Goal: Transaction & Acquisition: Purchase product/service

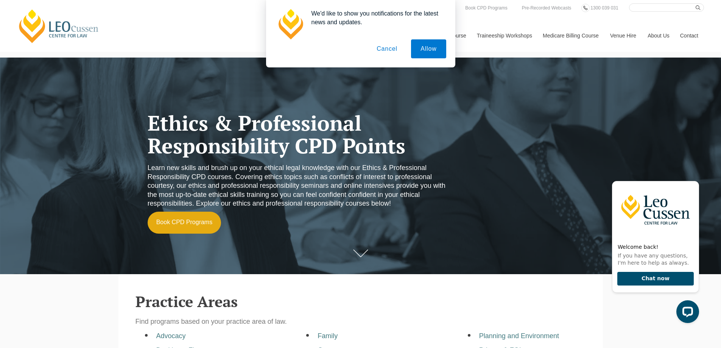
click at [393, 48] on button "Cancel" at bounding box center [387, 48] width 40 height 19
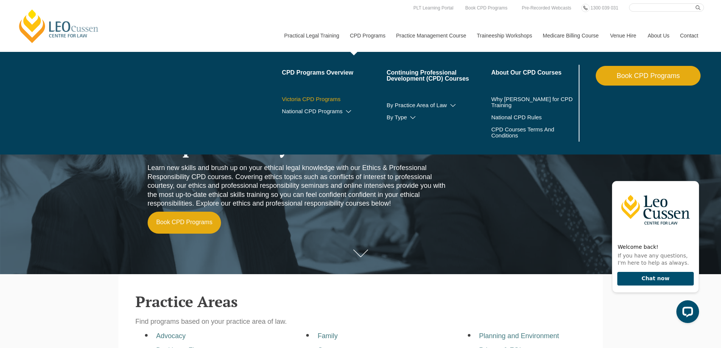
click at [323, 100] on link "Victoria CPD Programs" at bounding box center [334, 99] width 105 height 6
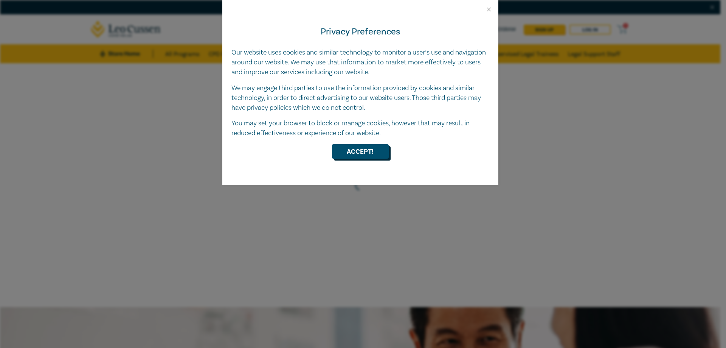
click at [356, 144] on button "Accept!" at bounding box center [360, 151] width 57 height 14
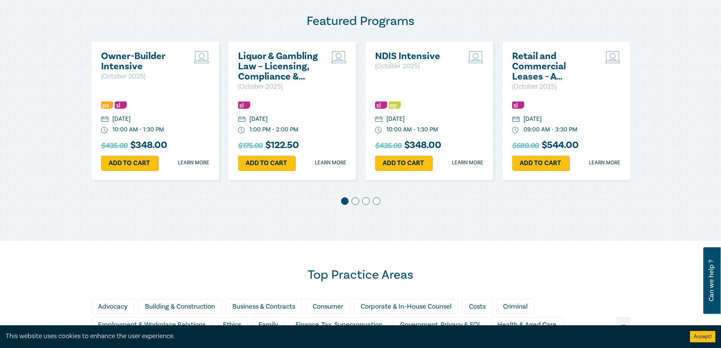
scroll to position [378, 0]
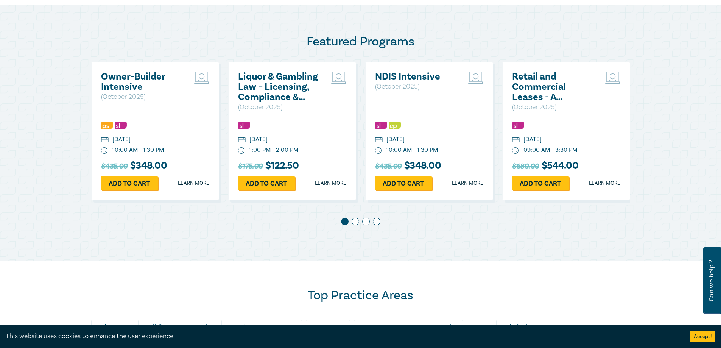
click at [354, 222] on span at bounding box center [355, 221] width 8 height 8
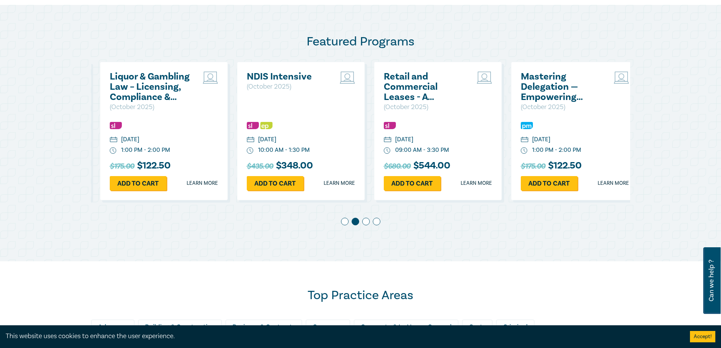
scroll to position [0, 137]
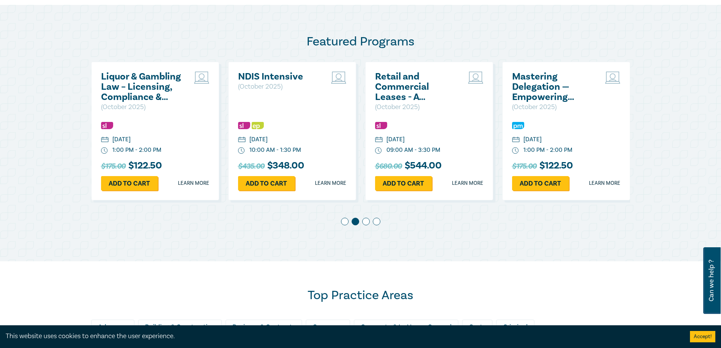
click at [366, 222] on span at bounding box center [366, 221] width 8 height 8
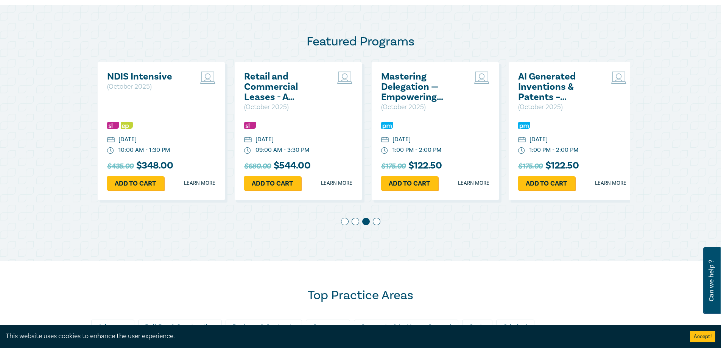
scroll to position [0, 274]
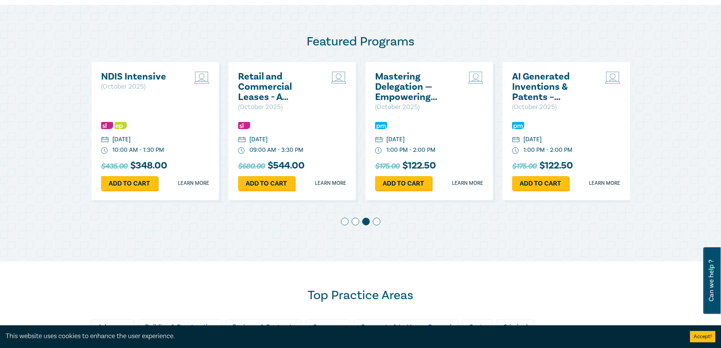
click at [376, 222] on span at bounding box center [377, 221] width 8 height 8
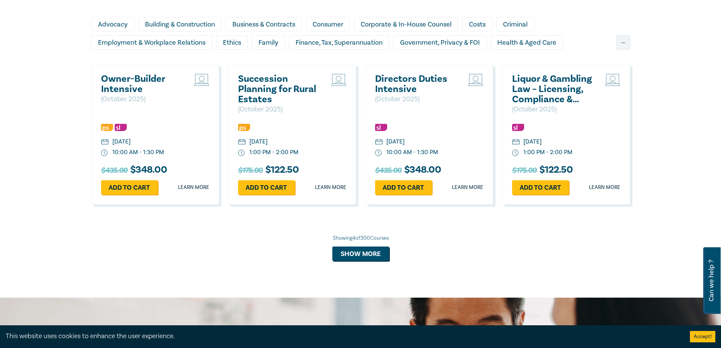
scroll to position [681, 0]
click at [354, 256] on button "Show more" at bounding box center [360, 253] width 57 height 14
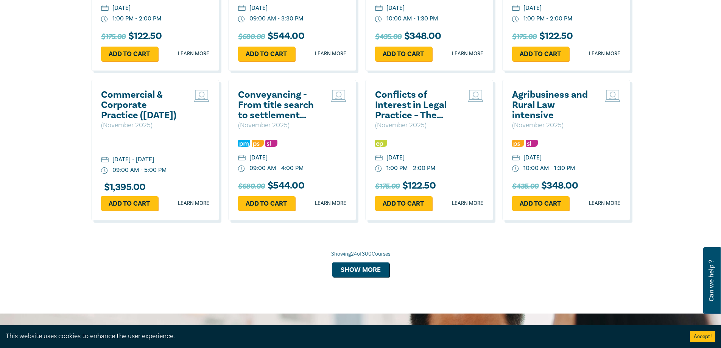
scroll to position [1437, 0]
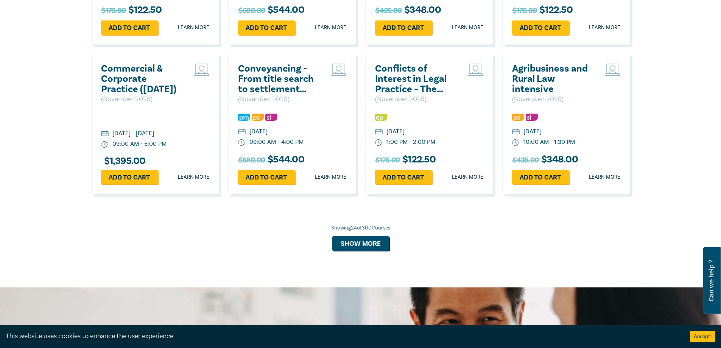
click at [411, 90] on h2 "Conflicts of Interest in Legal Practice – The General Store Dilemma" at bounding box center [415, 79] width 81 height 31
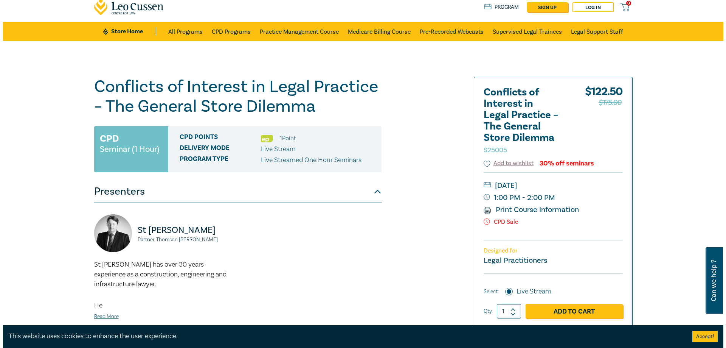
scroll to position [38, 0]
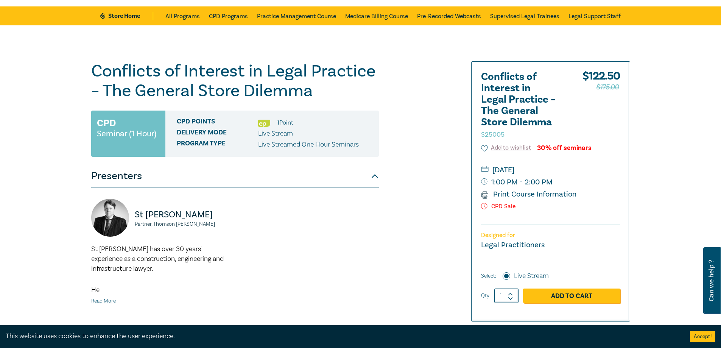
click at [704, 334] on button "Accept!" at bounding box center [702, 336] width 25 height 11
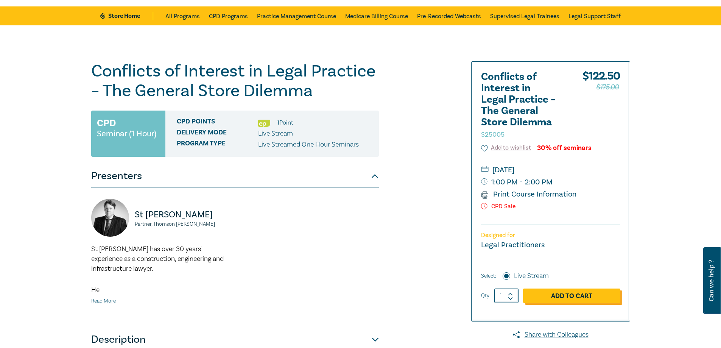
click at [574, 288] on link "Add to Cart" at bounding box center [571, 295] width 97 height 14
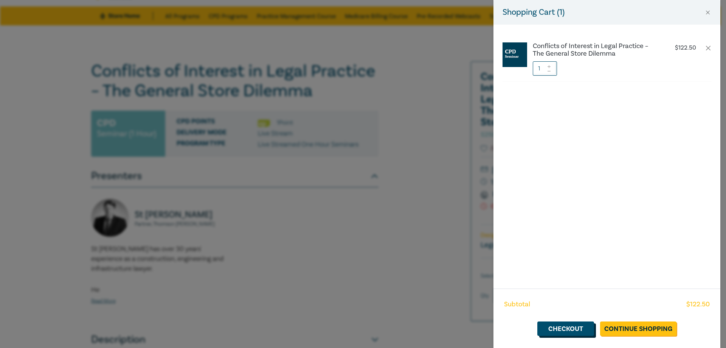
click at [578, 333] on link "Checkout" at bounding box center [565, 328] width 57 height 14
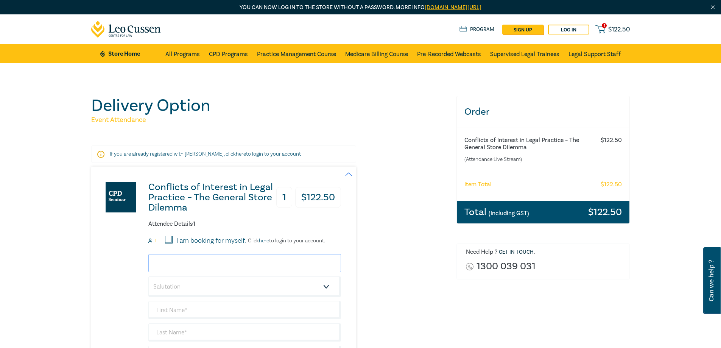
click at [225, 258] on input "email" at bounding box center [244, 263] width 193 height 18
click at [44, 308] on div "Delivery Option Event Attendance If you are already registered with Leo Cussen,…" at bounding box center [360, 289] width 721 height 452
drag, startPoint x: 165, startPoint y: 263, endPoint x: 156, endPoint y: 262, distance: 8.7
click at [165, 263] on input "email" at bounding box center [244, 263] width 193 height 18
paste input "glevy@landers.com.au"
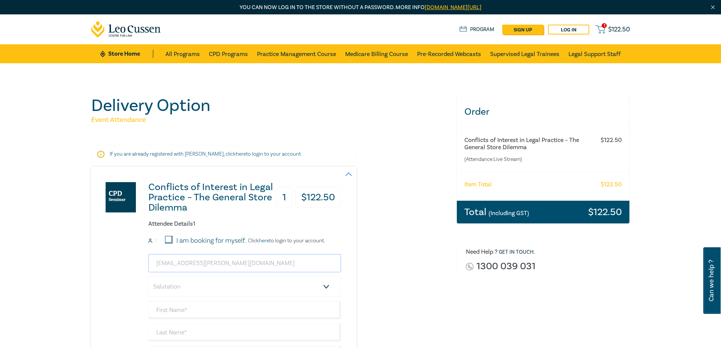
type input "glevy@landers.com.au"
click at [168, 287] on select "Salutation Mr. Mrs. Ms. Miss Dr. Prof. Other" at bounding box center [244, 286] width 193 height 20
select select "Mr."
click at [148, 276] on select "Salutation Mr. Mrs. Ms. Miss Dr. Prof. Other" at bounding box center [244, 286] width 193 height 20
click at [187, 309] on input "text" at bounding box center [244, 310] width 193 height 18
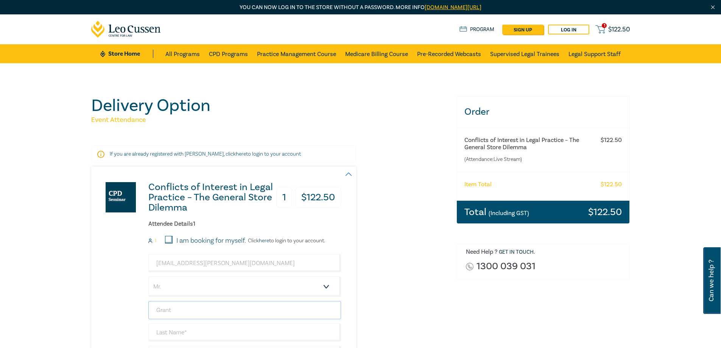
type input "Grant"
type input "Levy"
click at [105, 275] on div "Conflicts of Interest in Legal Practice – The General Store Dilemma 1 $ 122.50 …" at bounding box center [216, 295] width 250 height 259
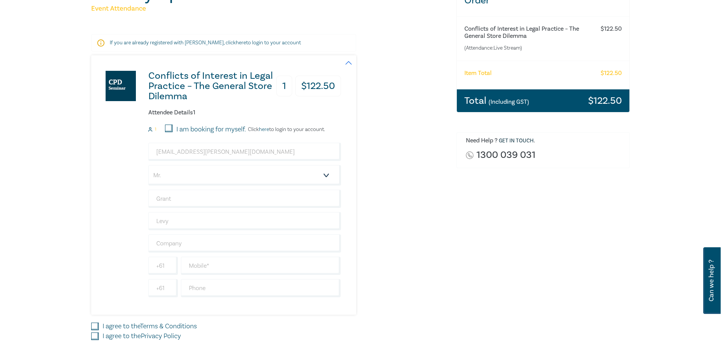
scroll to position [113, 0]
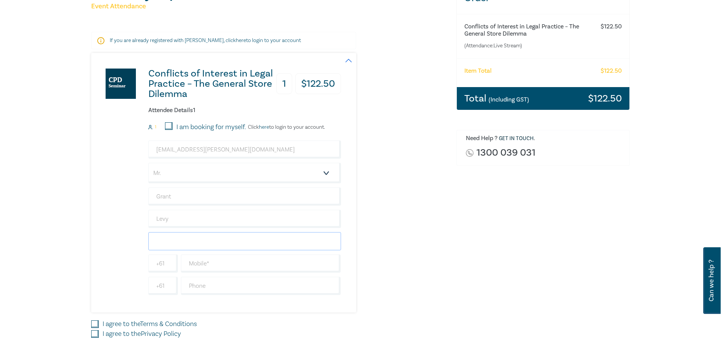
click at [203, 245] on input "text" at bounding box center [244, 241] width 193 height 18
type input "Lander & Rogers Lawyers"
click at [258, 269] on input "text" at bounding box center [261, 263] width 160 height 18
paste input "434 369 871"
type input "434 369 871"
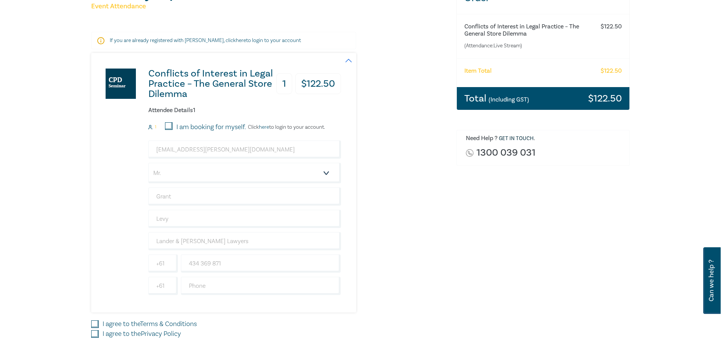
click at [62, 266] on div "Delivery Option Event Attendance If you are already registered with Leo Cussen,…" at bounding box center [360, 176] width 721 height 452
click at [223, 289] on input "text" at bounding box center [261, 285] width 160 height 18
paste input "3 9269 9527"
type input "3 9269 9527"
click at [454, 290] on div "Order Conflicts of Interest in Legal Practice – The General Store Dilemma (Atte…" at bounding box center [543, 175] width 183 height 387
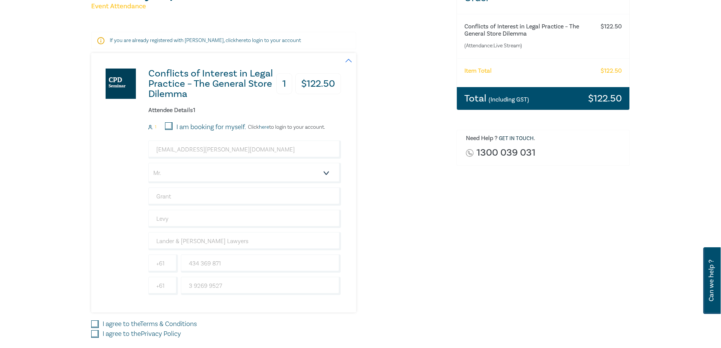
click at [92, 322] on input "I agree to the Terms & Conditions" at bounding box center [95, 324] width 8 height 8
checkbox input "true"
click at [93, 332] on input "I agree to the Privacy Policy" at bounding box center [95, 334] width 8 height 8
checkbox input "true"
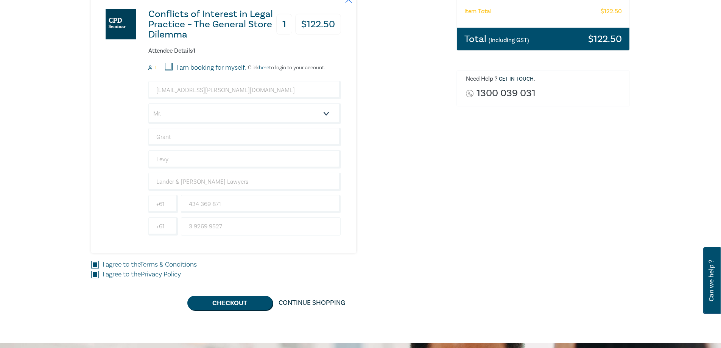
scroll to position [189, 0]
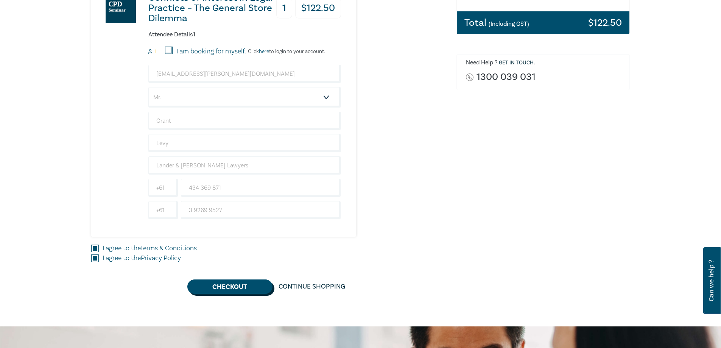
click at [239, 281] on button "Checkout" at bounding box center [229, 286] width 85 height 14
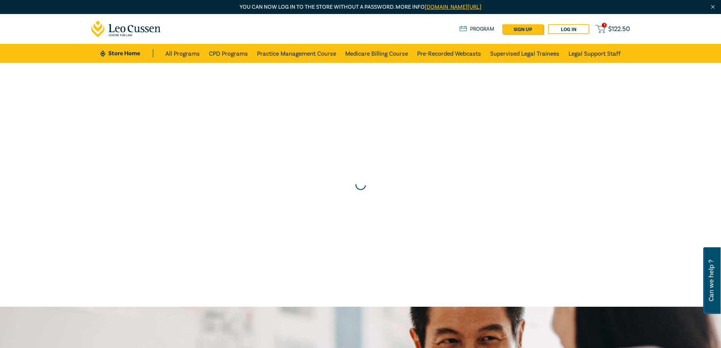
scroll to position [0, 0]
